Goal: Information Seeking & Learning: Learn about a topic

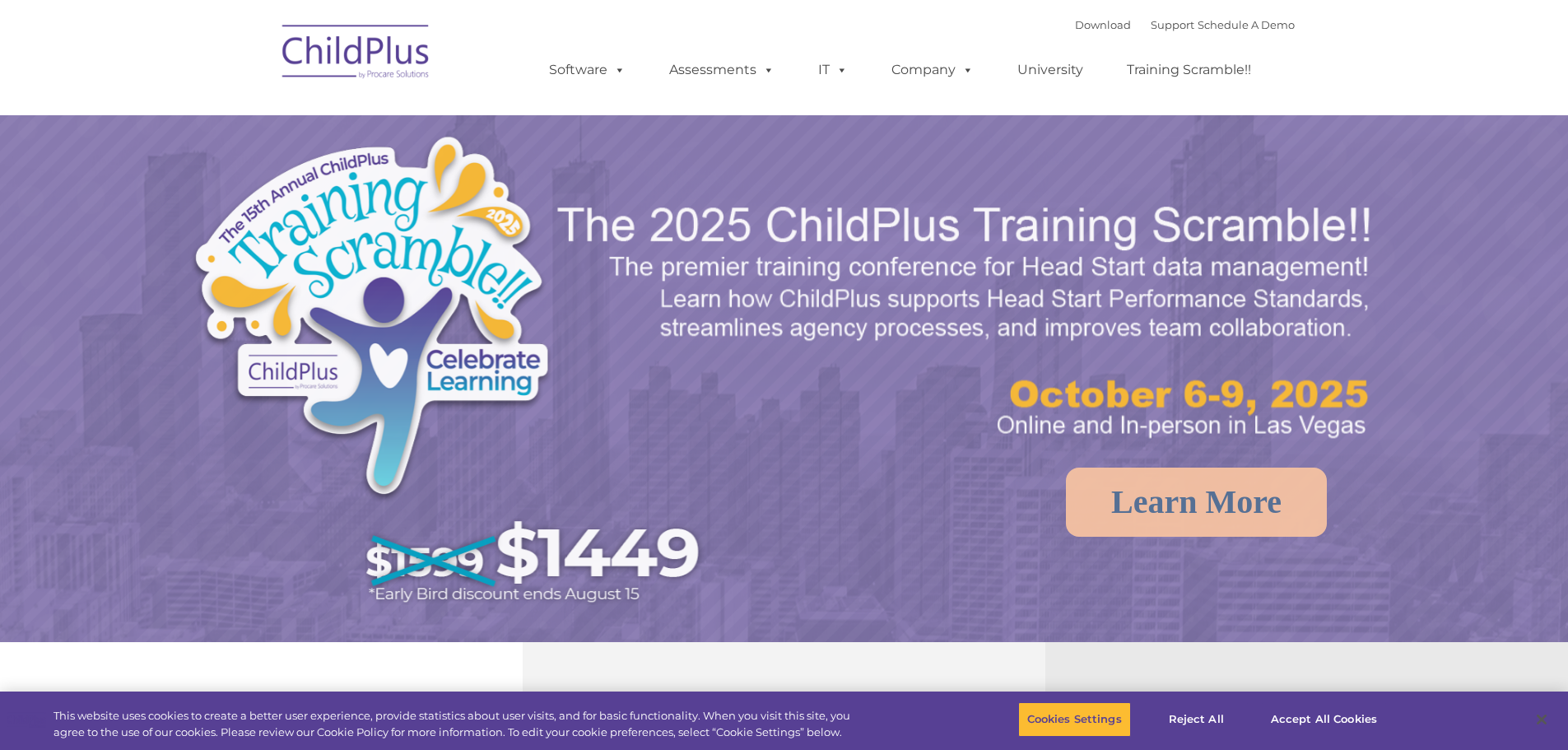
select select "MEDIUM"
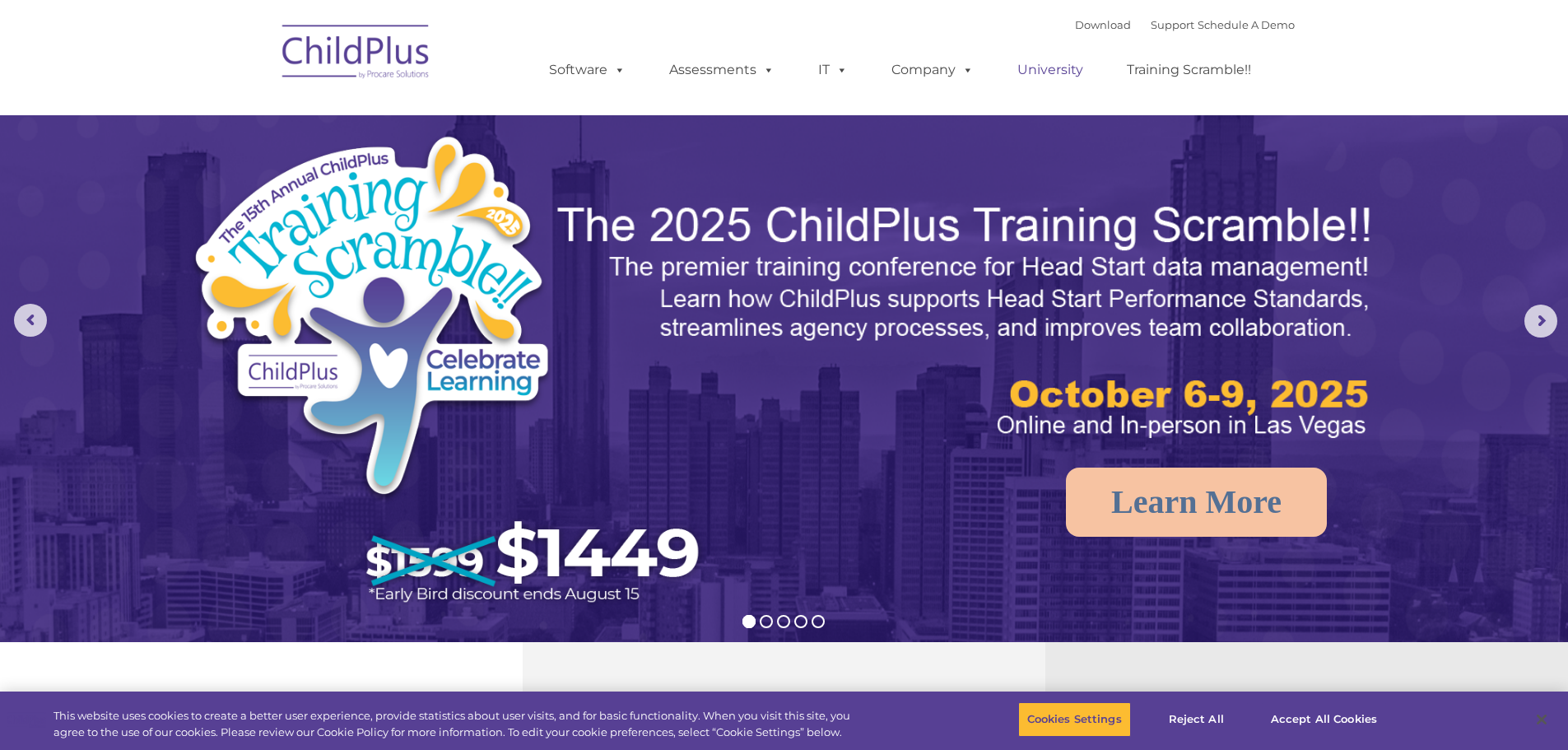
click at [1044, 70] on link "University" at bounding box center [1051, 70] width 99 height 33
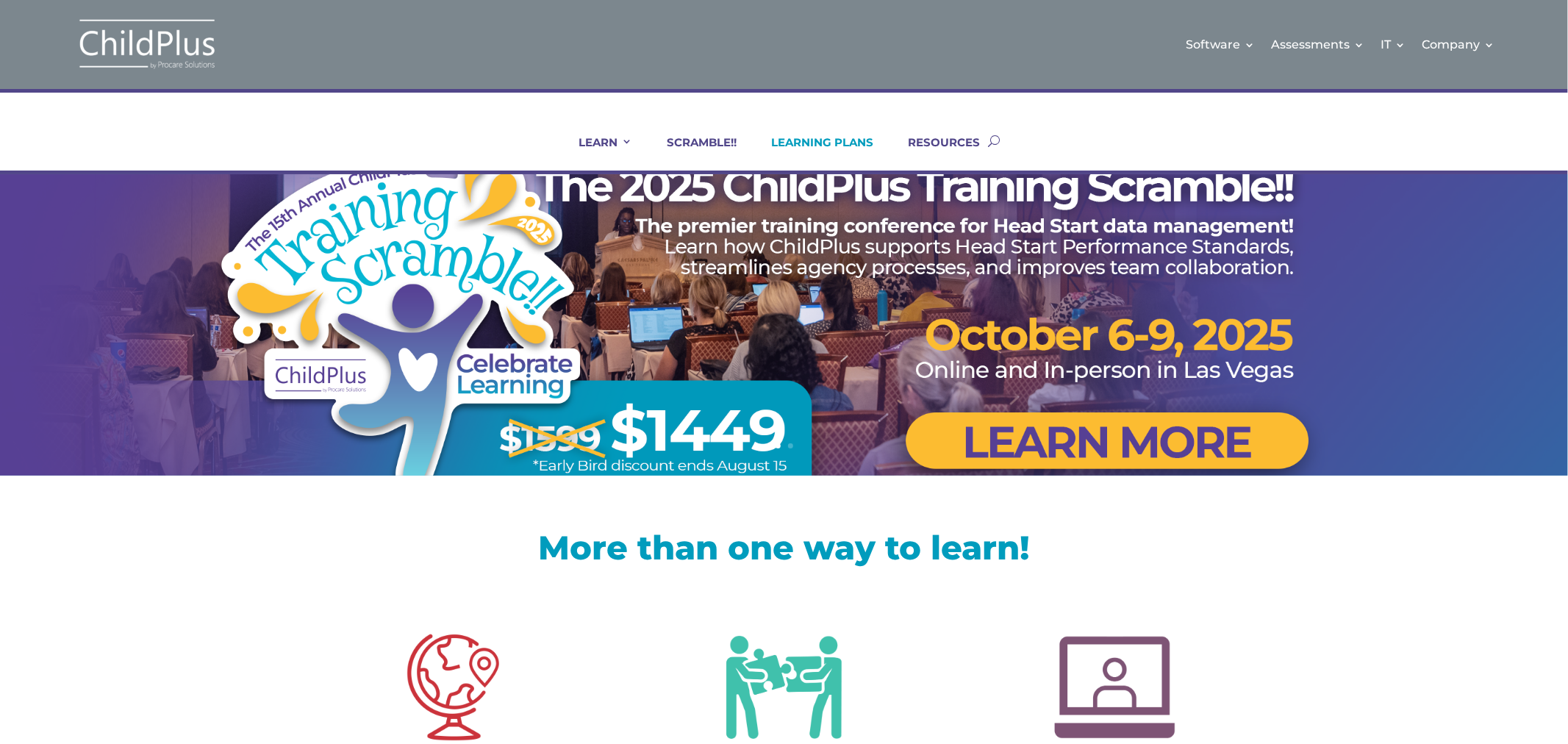
click at [839, 148] on link "LEARNING PLANS" at bounding box center [813, 152] width 121 height 35
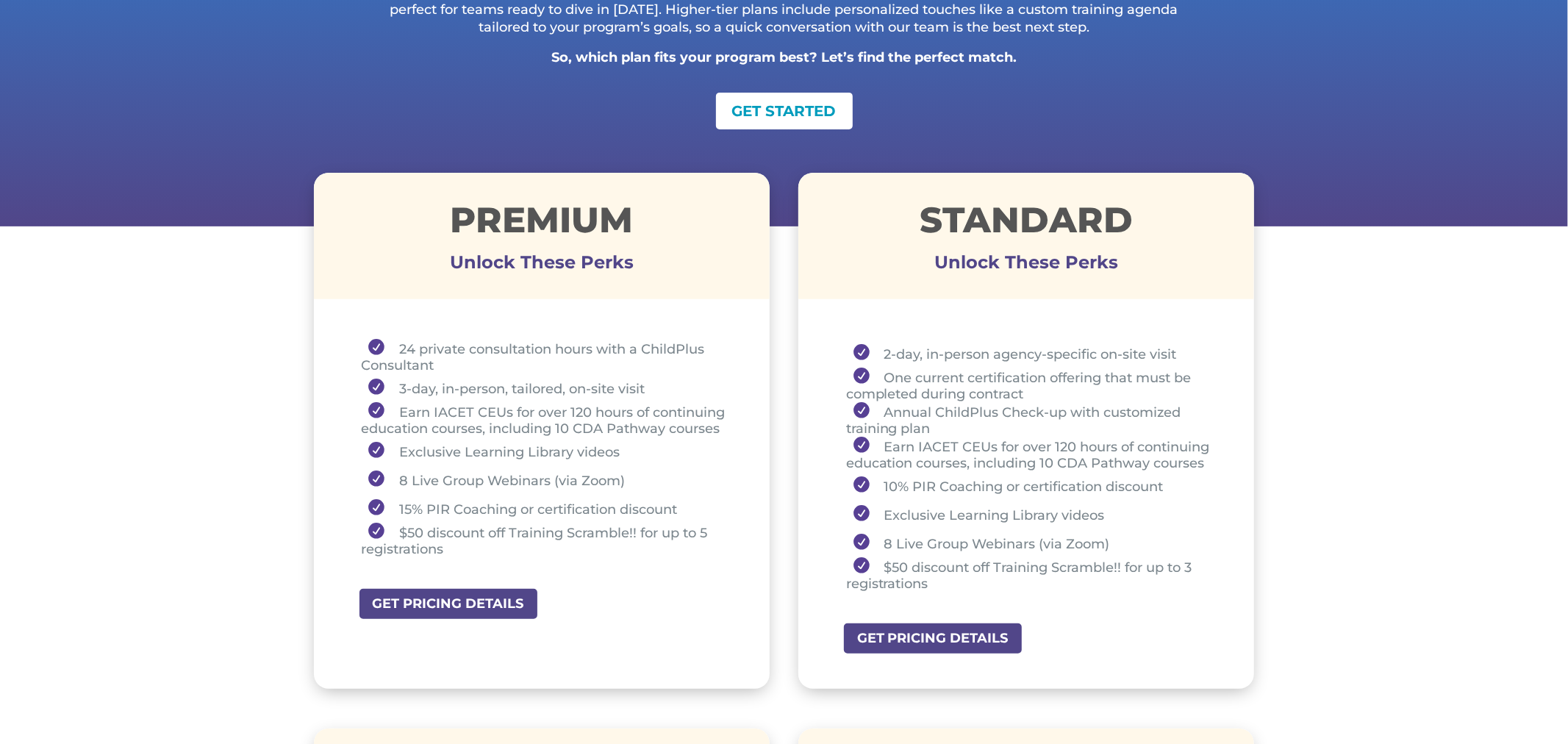
scroll to position [393, 0]
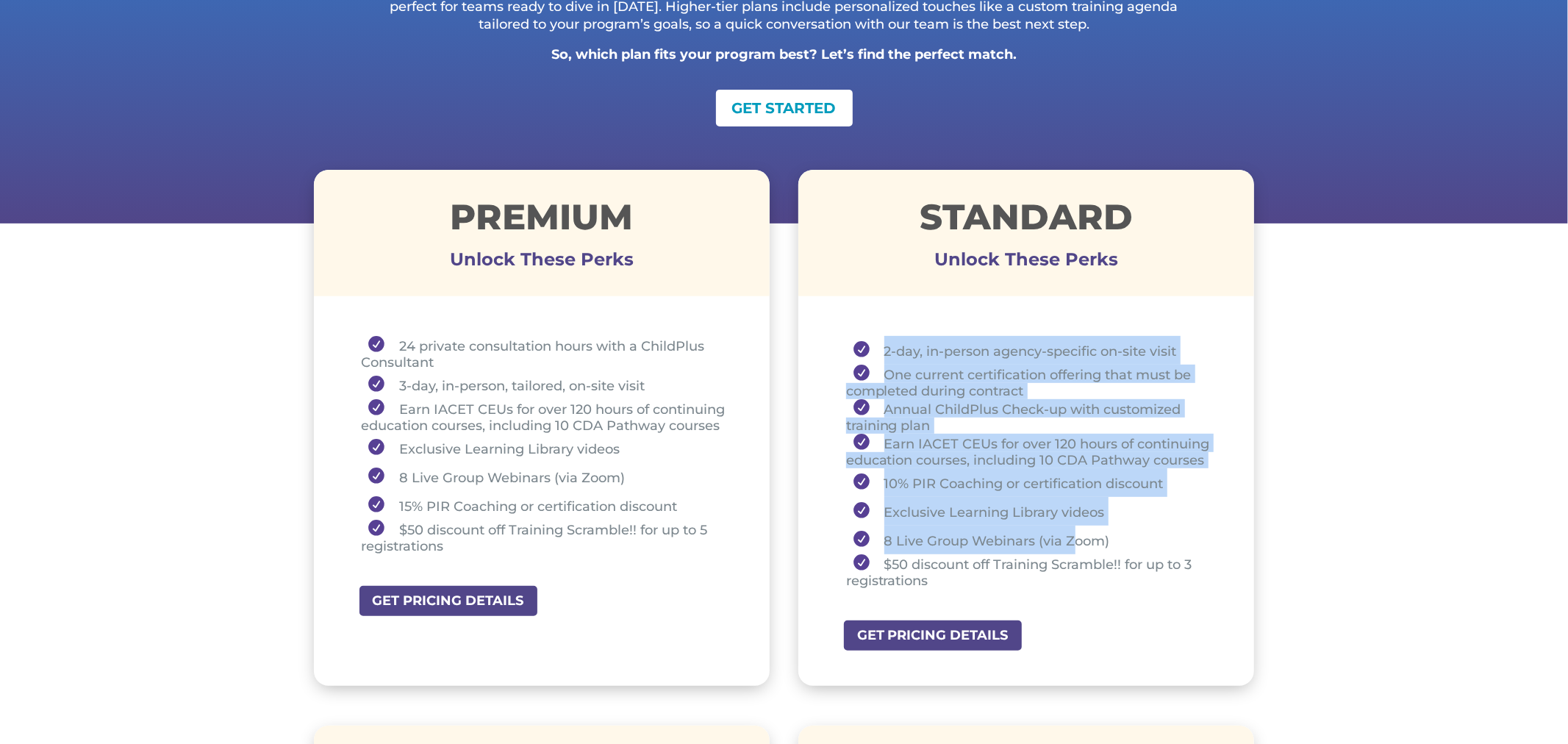
drag, startPoint x: 888, startPoint y: 341, endPoint x: 1076, endPoint y: 547, distance: 278.9
click at [1076, 547] on ul "2-day, in-person agency-specific on-site visit One current certification offeri…" at bounding box center [1027, 468] width 383 height 266
click at [902, 348] on li "2-day, in-person agency-specific on-site visit" at bounding box center [1032, 350] width 372 height 29
click at [863, 336] on li "2-day, in-person agency-specific on-site visit" at bounding box center [1032, 350] width 372 height 29
click at [869, 320] on div "2-day, in-person agency-specific on-site visit One current certification offeri…" at bounding box center [1026, 465] width 457 height 310
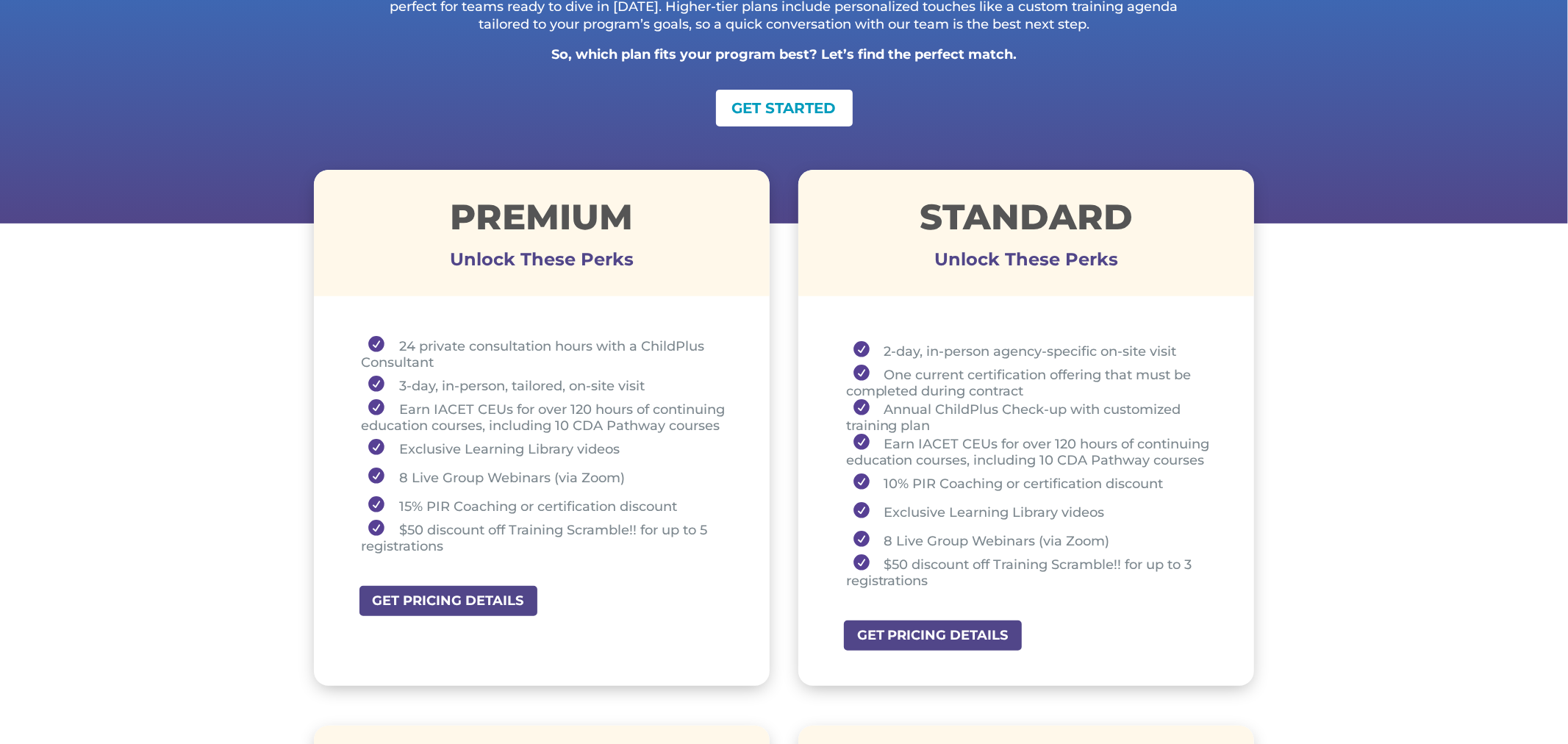
click at [917, 282] on div "STANDARD Unlock These Perks" at bounding box center [1026, 232] width 457 height 126
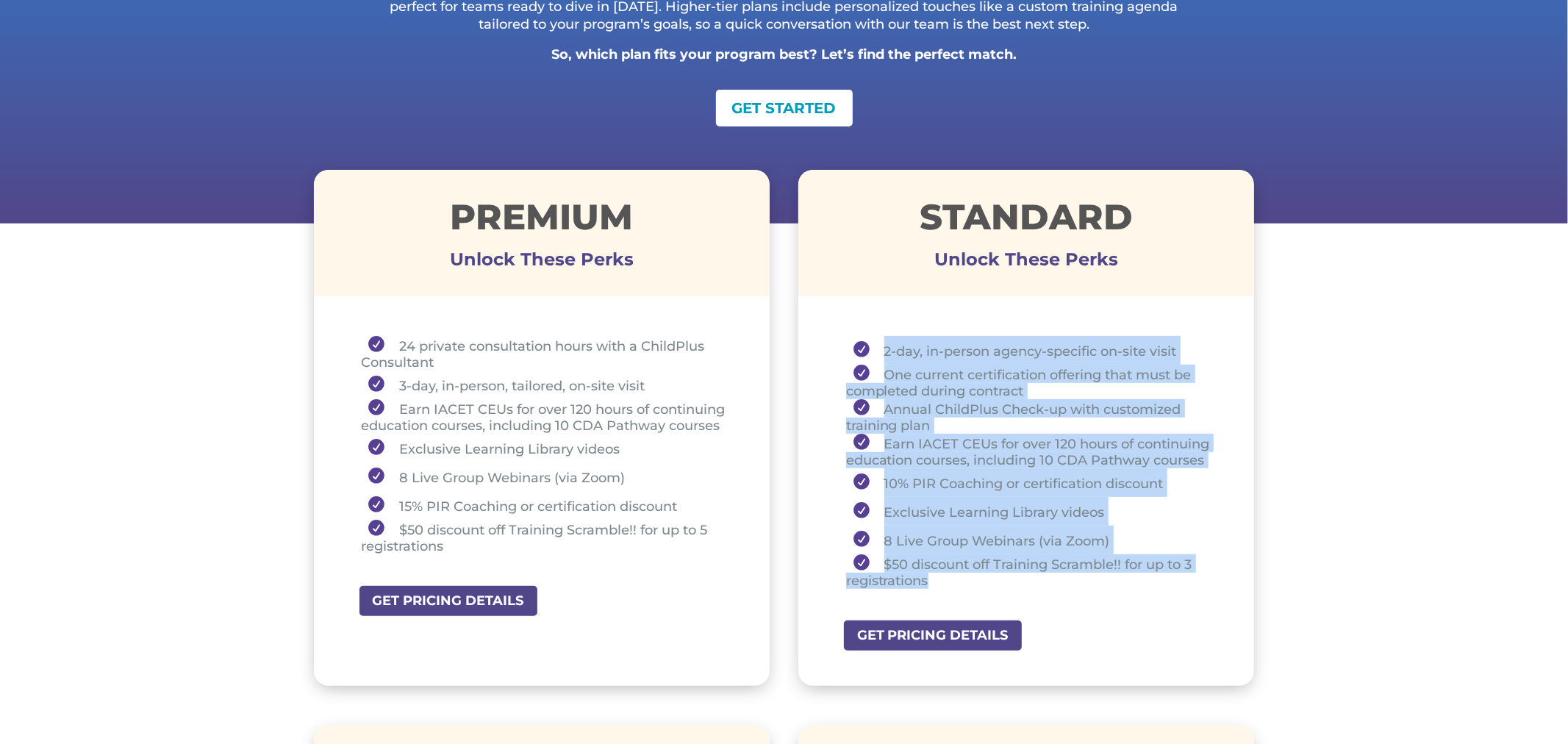
drag, startPoint x: 878, startPoint y: 336, endPoint x: 983, endPoint y: 579, distance: 264.7
click at [982, 579] on ul "2-day, in-person agency-specific on-site visit One current certification offeri…" at bounding box center [1027, 468] width 383 height 266
copy ul "2-day, in-person agency-specific on-site visit One current certification offeri…"
drag, startPoint x: 981, startPoint y: 489, endPoint x: 961, endPoint y: 471, distance: 26.9
click at [981, 489] on li "10% PIR Coaching or certification discount" at bounding box center [1032, 483] width 372 height 29
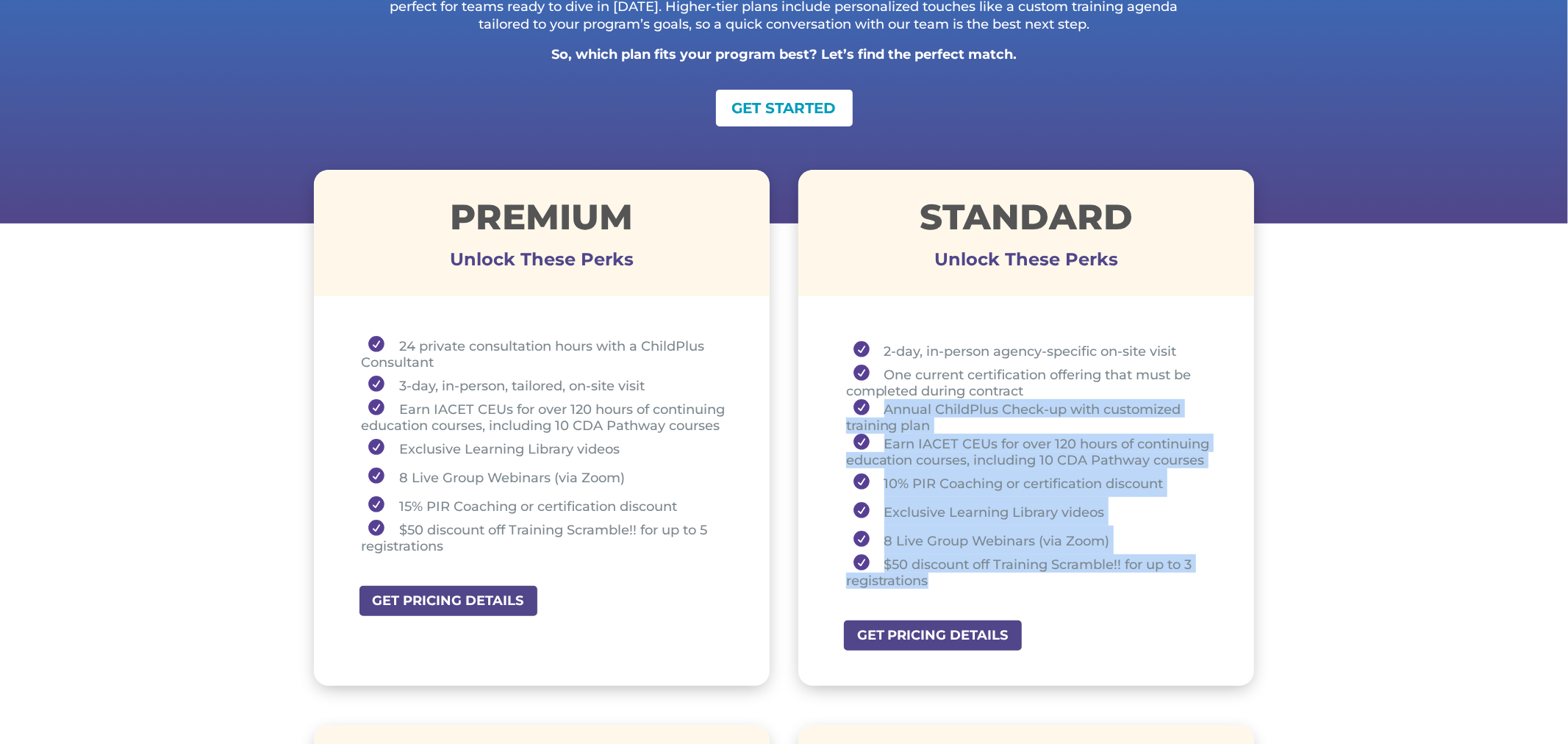
drag, startPoint x: 881, startPoint y: 409, endPoint x: 1024, endPoint y: 571, distance: 216.1
click at [1024, 571] on ul "2-day, in-person agency-specific on-site visit One current certification offeri…" at bounding box center [1027, 468] width 383 height 266
copy ul "Annual ChildPlus Check-up with customized training plan Earn IACET CEUs for ove…"
click at [933, 446] on li "Earn IACET CEUs for over 120 hours of continuing education courses, including 1…" at bounding box center [1032, 450] width 372 height 35
click at [876, 416] on li "Annual ChildPlus Check-up with customized training plan" at bounding box center [1032, 416] width 372 height 35
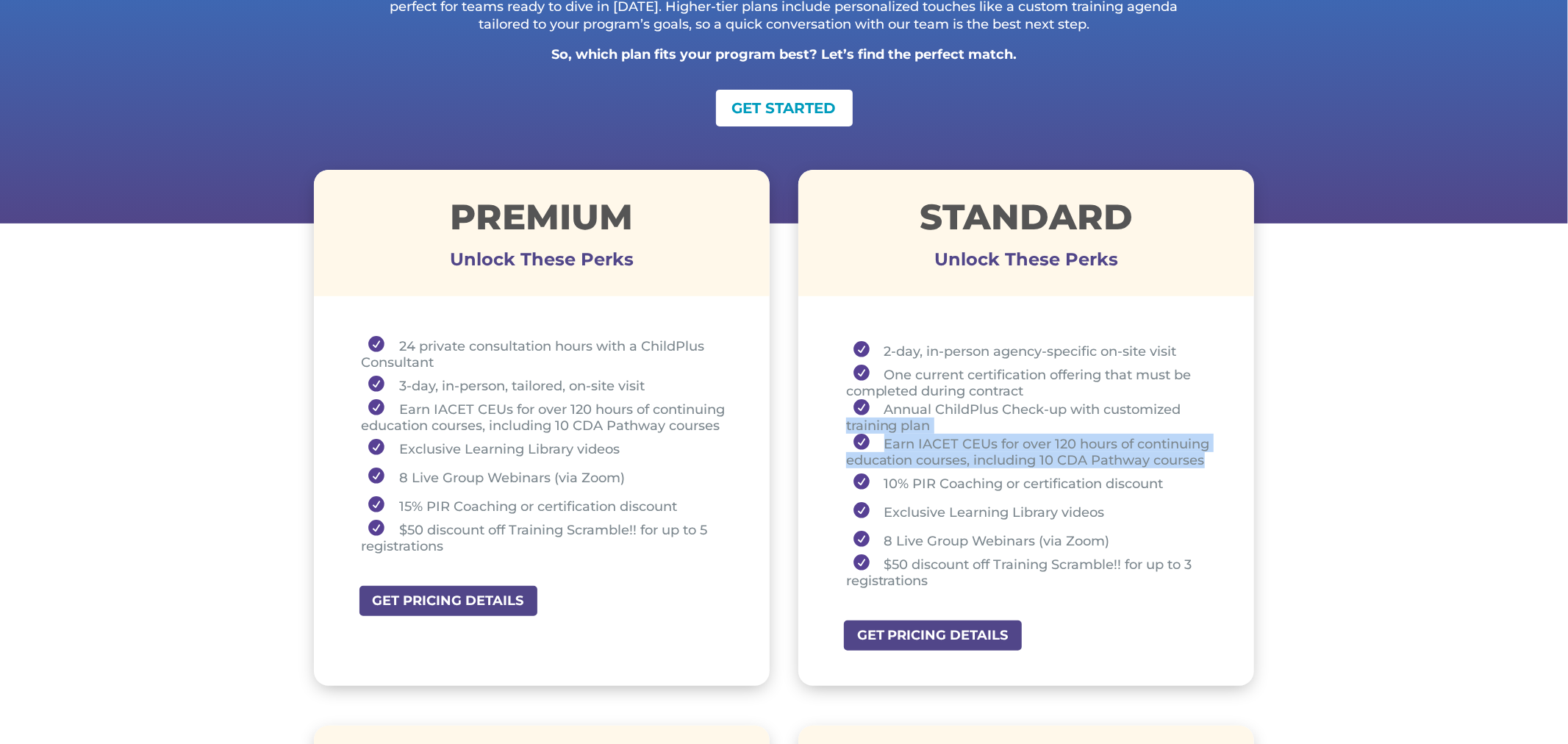
drag, startPoint x: 876, startPoint y: 416, endPoint x: 1200, endPoint y: 457, distance: 326.6
click at [1200, 457] on ul "2-day, in-person agency-specific on-site visit One current certification offeri…" at bounding box center [1027, 468] width 383 height 266
